Goal: Use online tool/utility: Utilize a website feature to perform a specific function

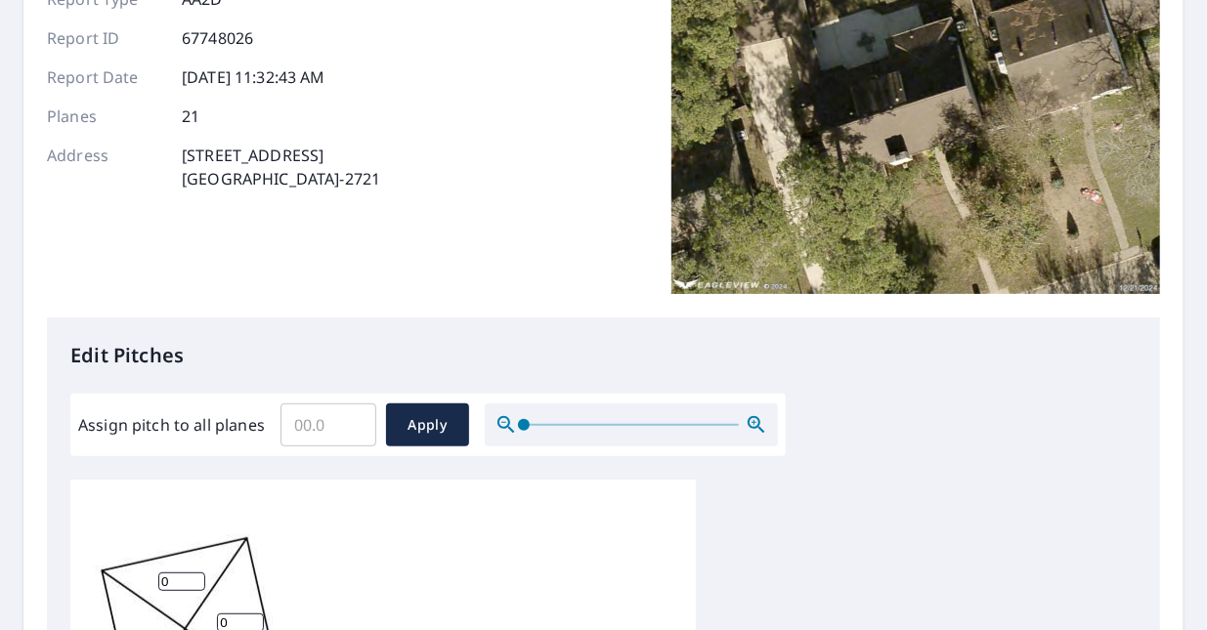
scroll to position [195, 0]
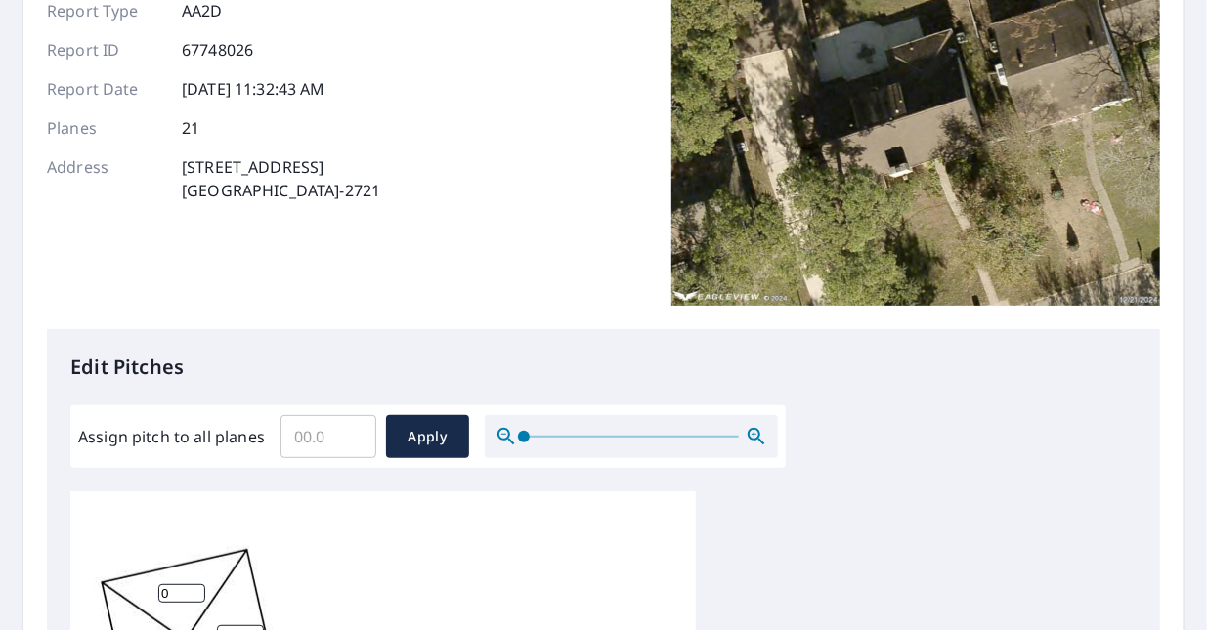
click at [330, 435] on input "Assign pitch to all planes" at bounding box center [328, 436] width 96 height 55
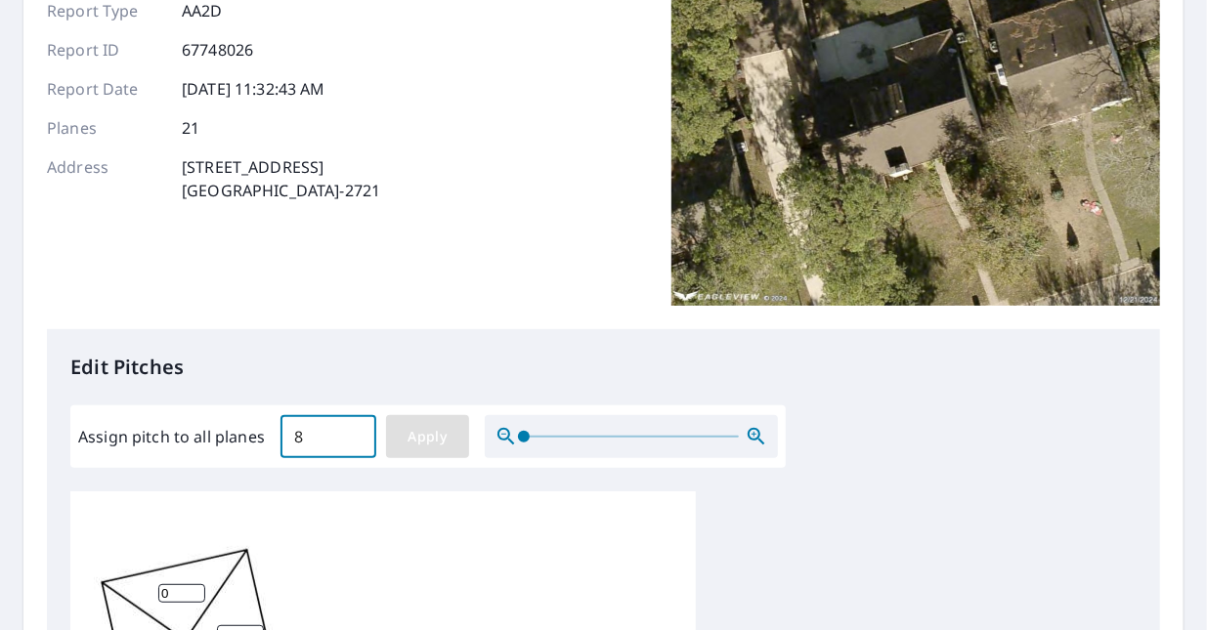
type input "8"
click at [428, 437] on span "Apply" at bounding box center [428, 437] width 52 height 24
type input "8"
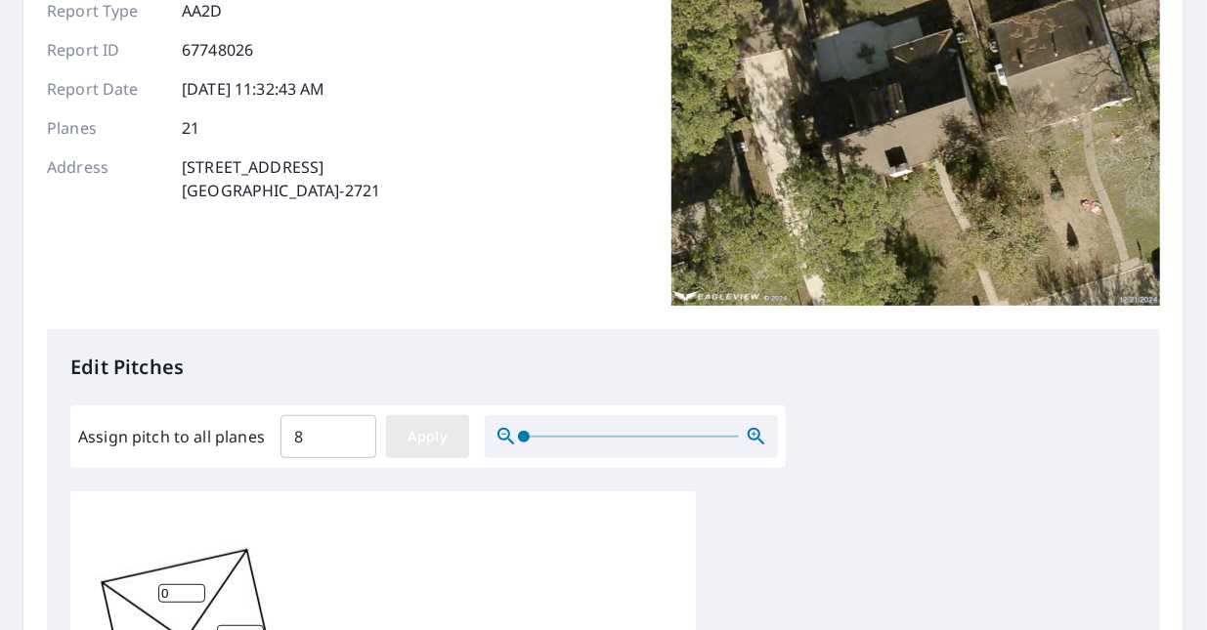
type input "8"
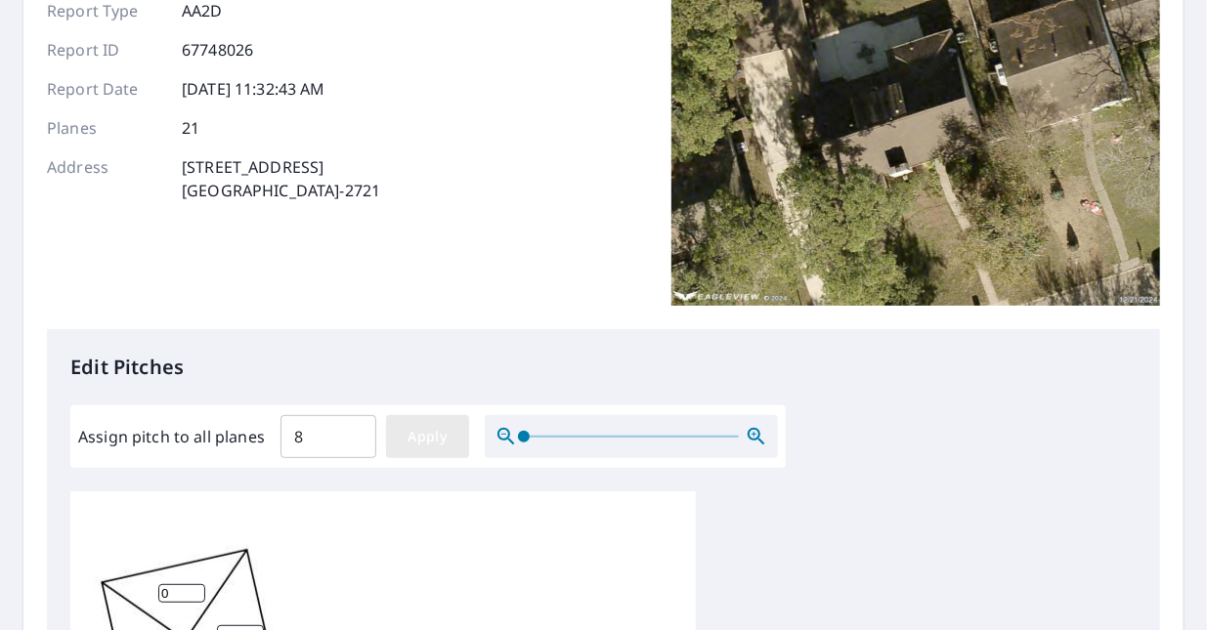
type input "8"
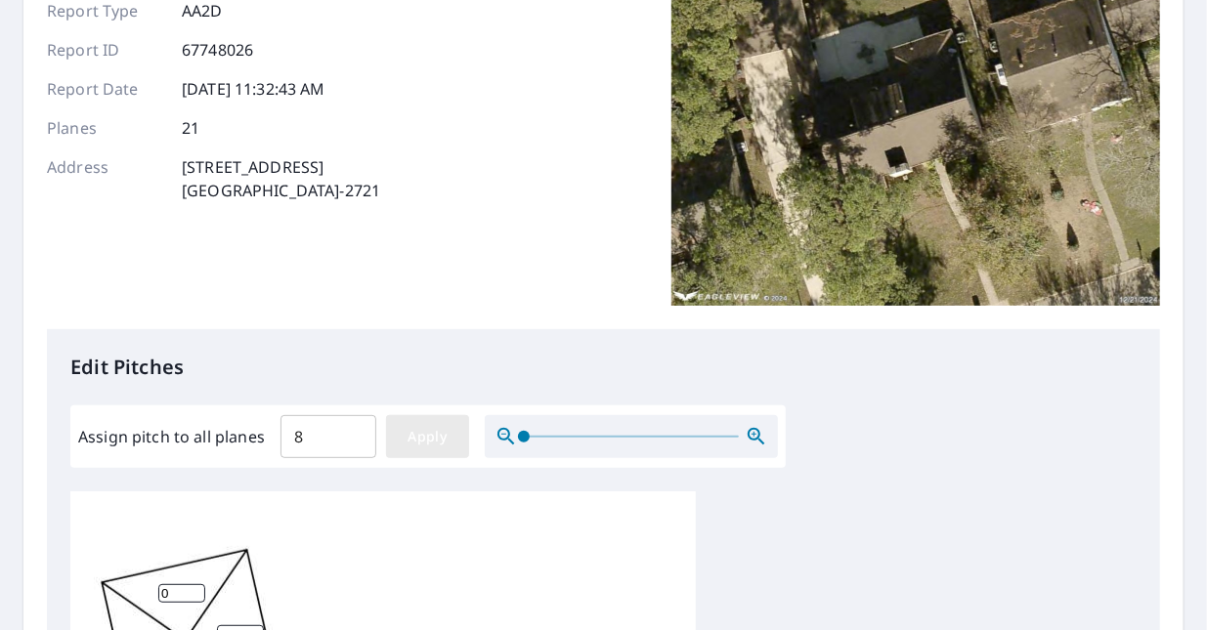
type input "8"
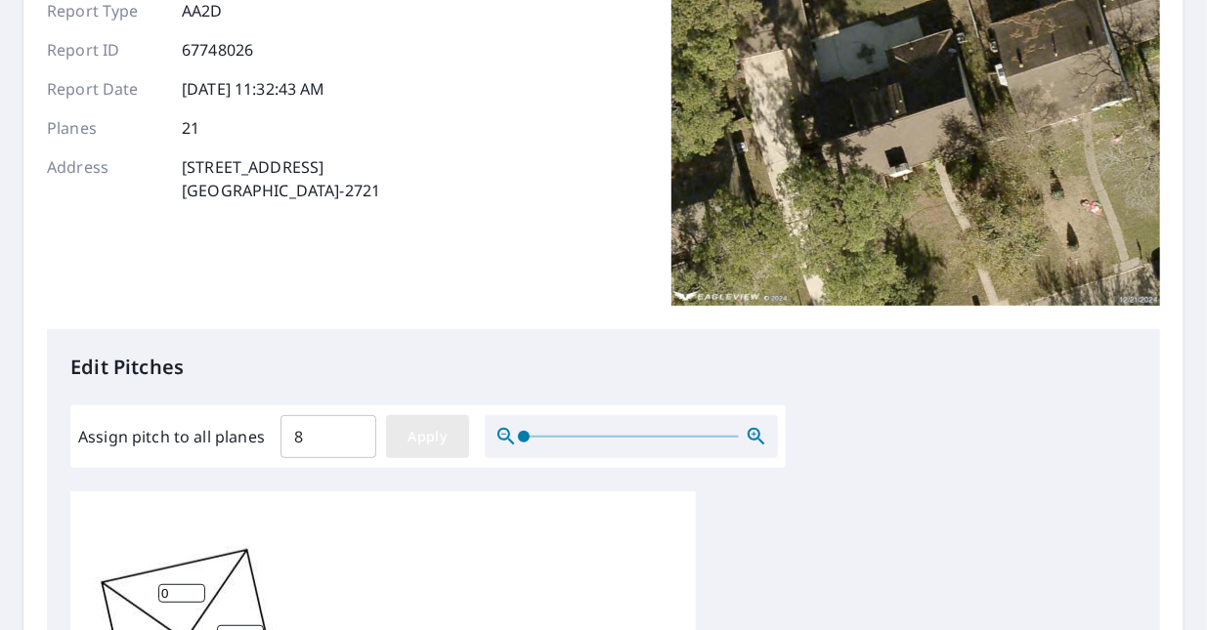
type input "8"
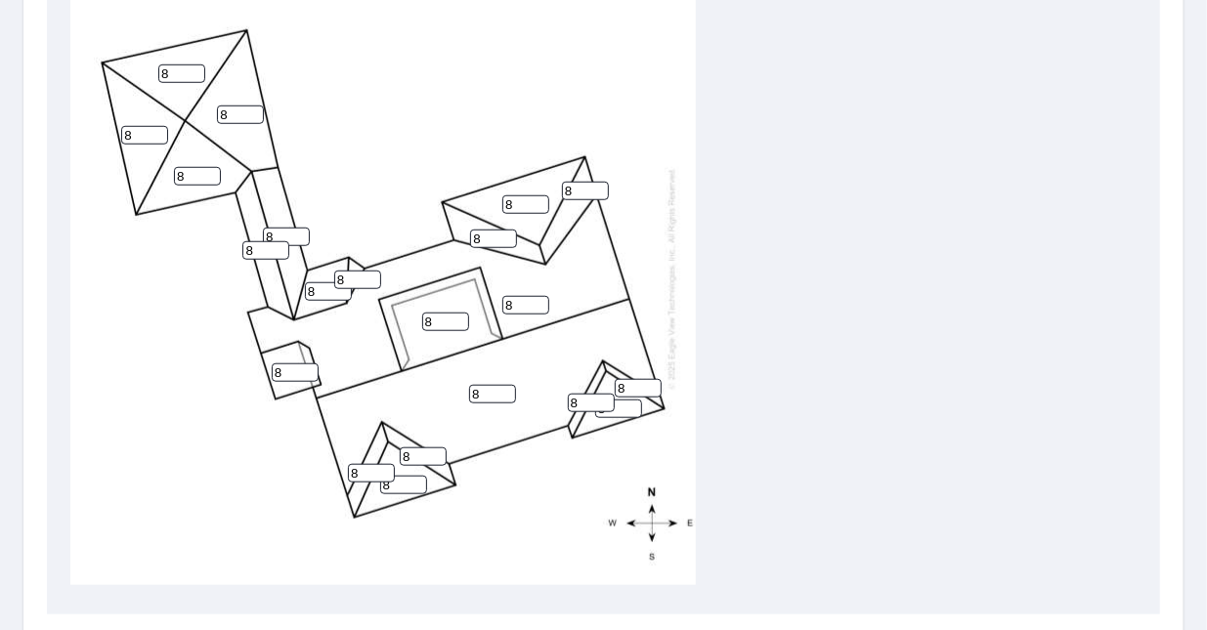
scroll to position [711, 0]
click at [480, 383] on input "8" at bounding box center [492, 392] width 47 height 19
type input "12"
type input "9"
click at [538, 294] on input "9" at bounding box center [525, 303] width 47 height 19
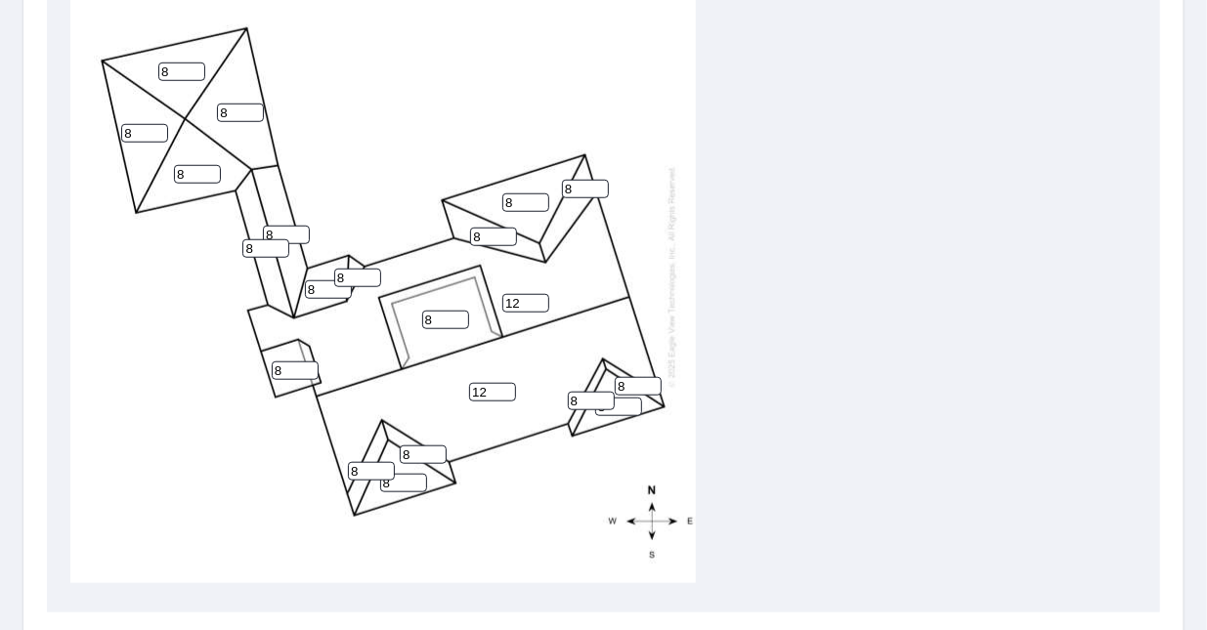
type input "12"
click at [283, 362] on input "8" at bounding box center [295, 371] width 47 height 19
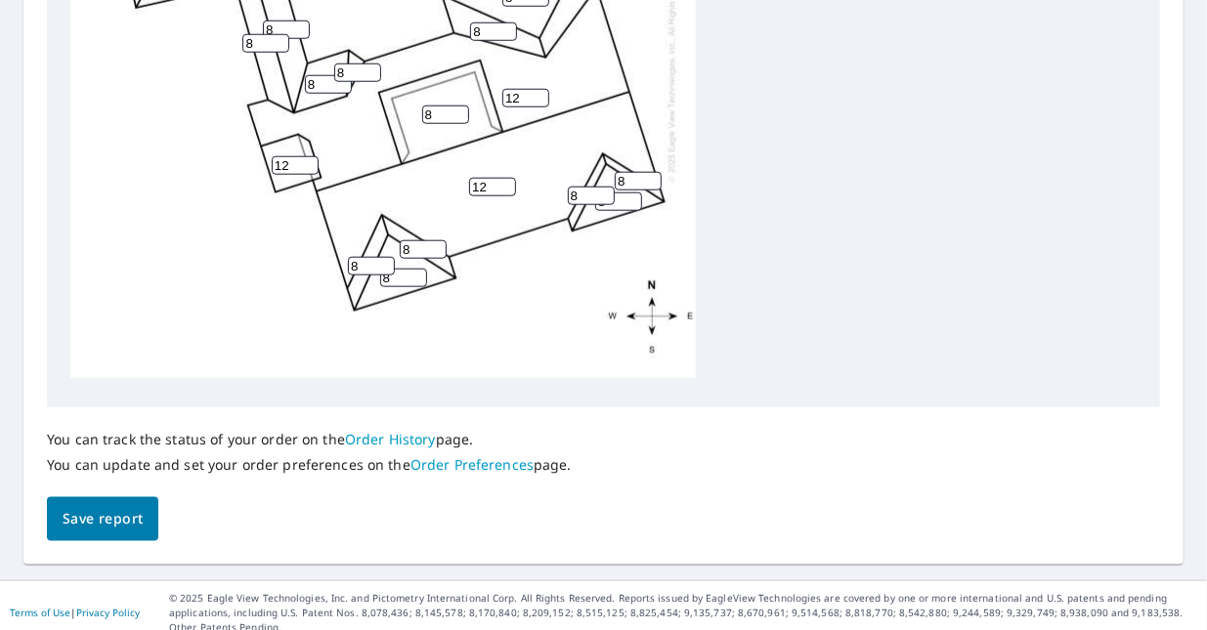
scroll to position [919, 0]
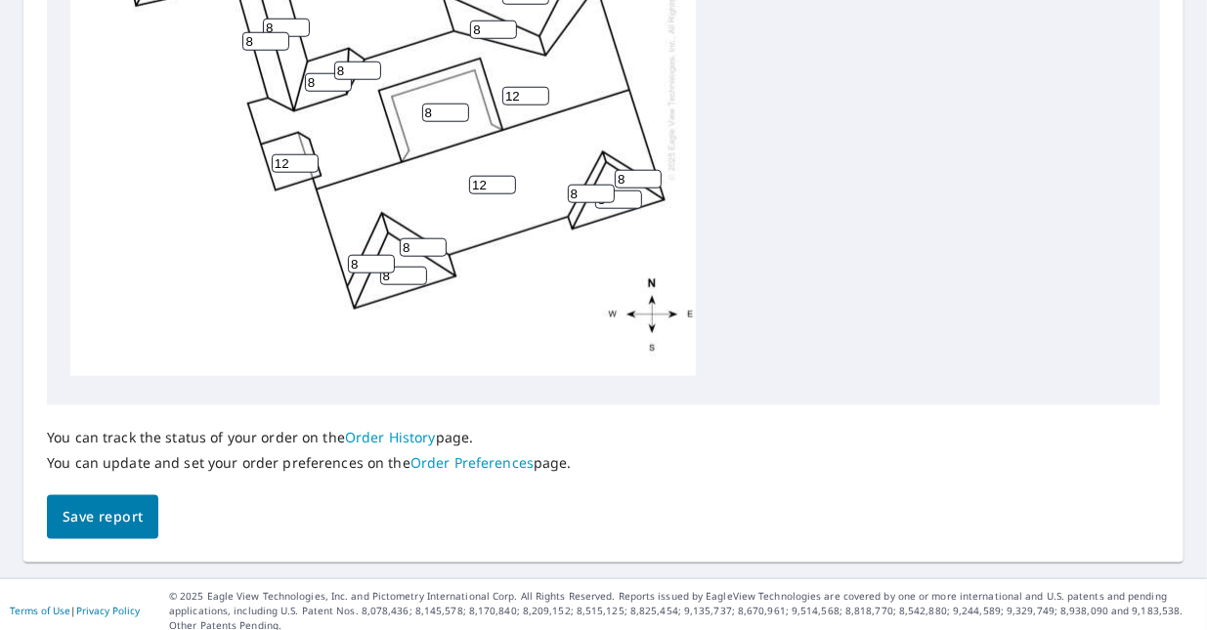
type input "12"
click at [118, 519] on span "Save report" at bounding box center [103, 517] width 80 height 24
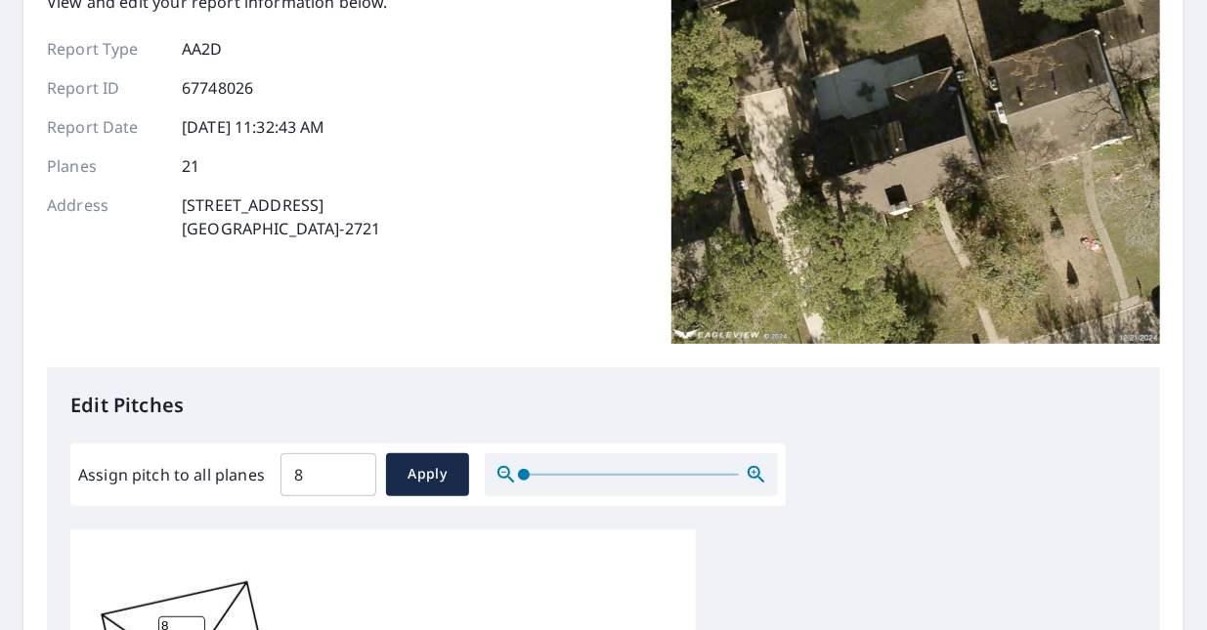
scroll to position [0, 0]
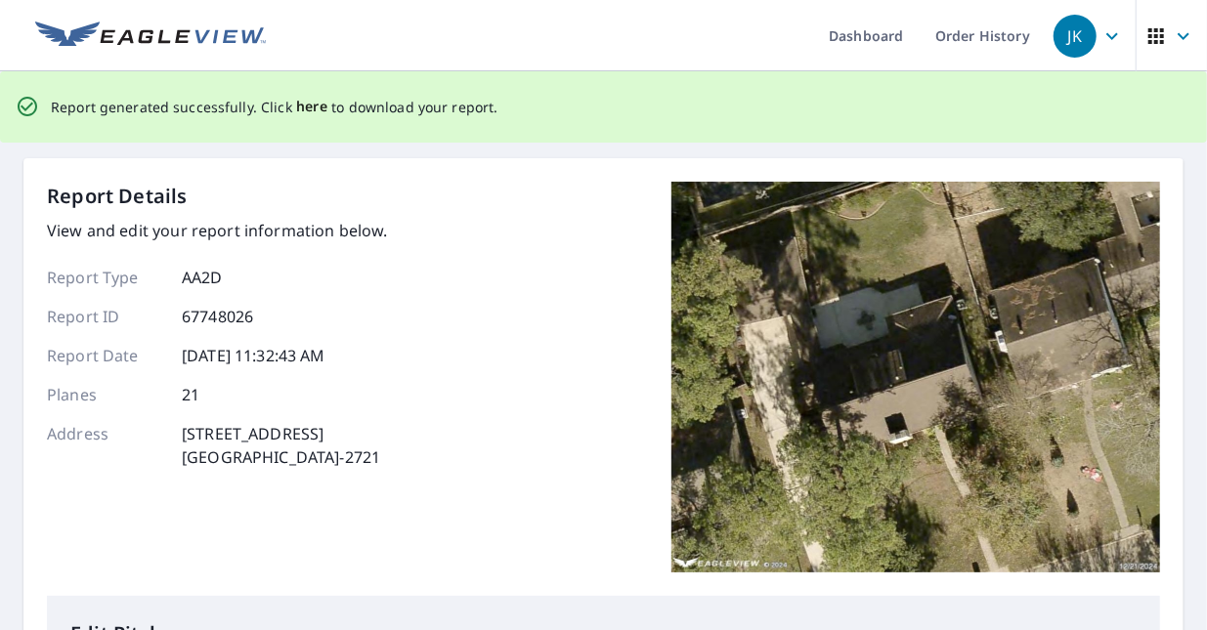
click at [303, 104] on span "here" at bounding box center [312, 107] width 32 height 24
